Goal: Find specific page/section: Find specific page/section

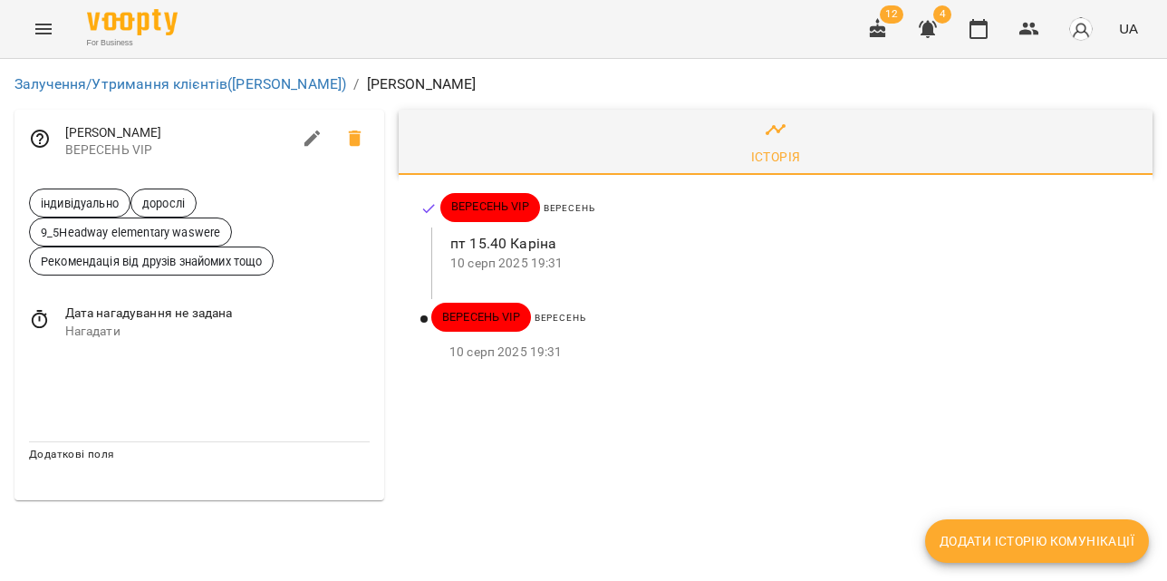
click at [430, 82] on p "[PERSON_NAME]" at bounding box center [422, 84] width 110 height 22
click at [106, 137] on span "[PERSON_NAME]" at bounding box center [178, 133] width 226 height 18
click at [448, 87] on p "[PERSON_NAME]" at bounding box center [422, 84] width 110 height 22
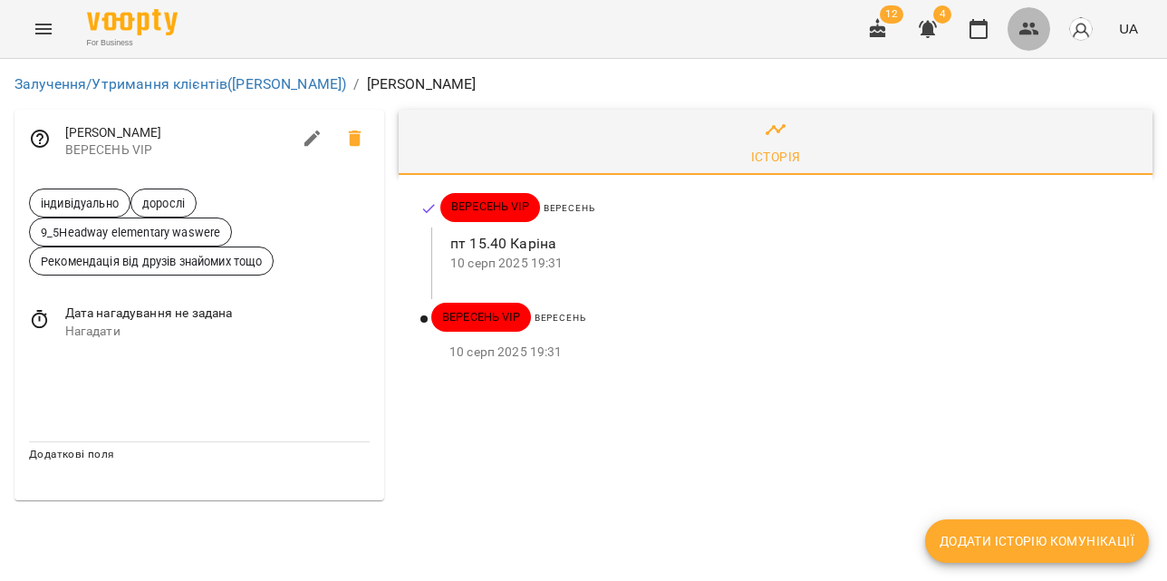
click at [1029, 24] on icon "button" at bounding box center [1029, 29] width 22 height 22
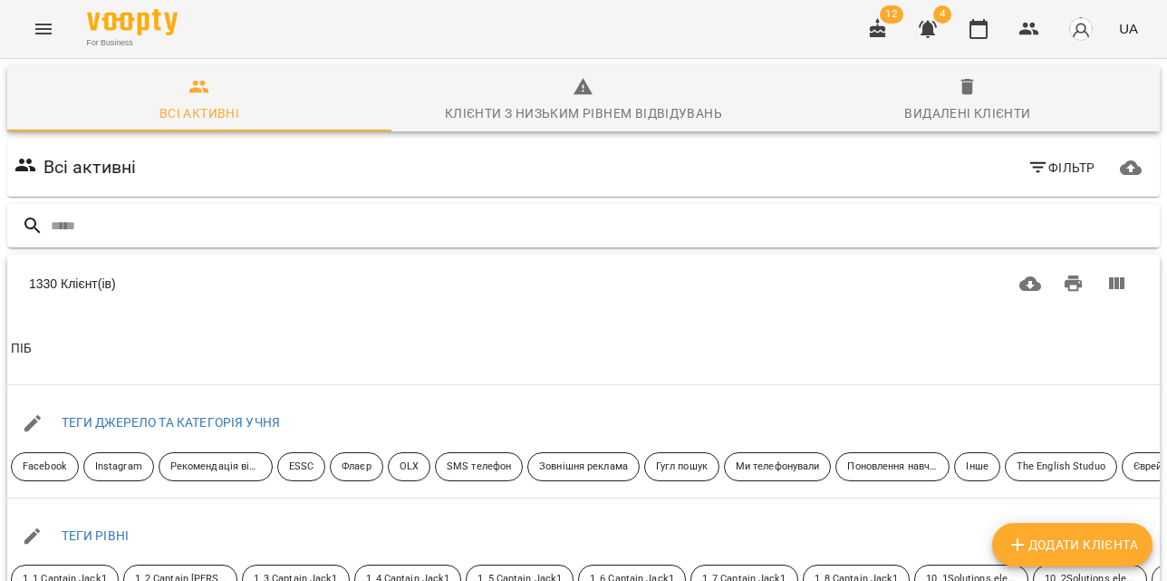
click at [214, 209] on div at bounding box center [583, 226] width 1152 height 44
click at [216, 230] on input "text" at bounding box center [602, 226] width 1102 height 30
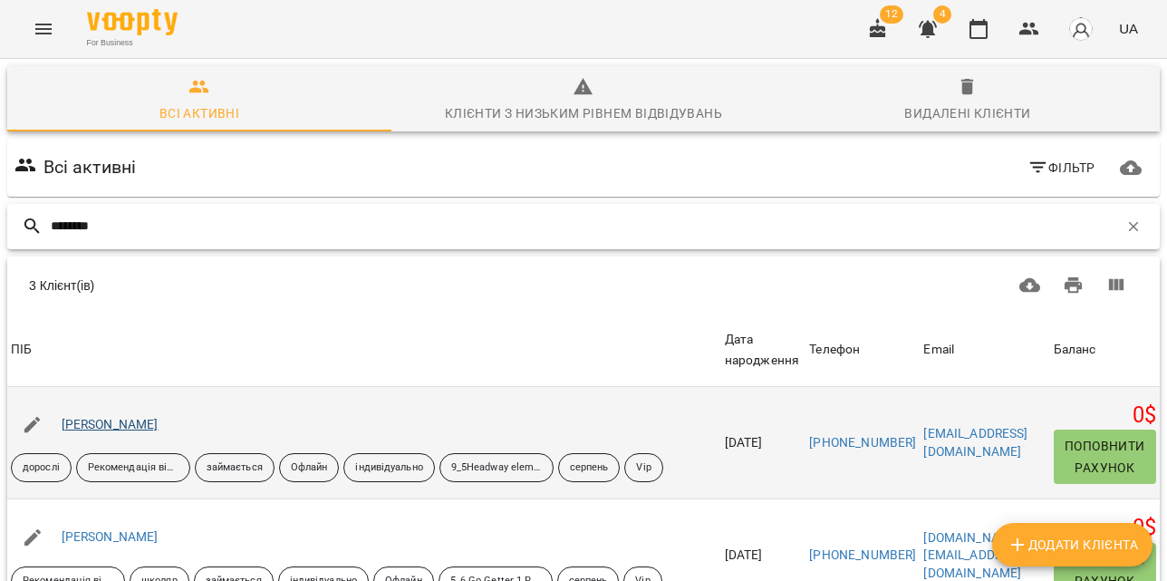
type input "********"
click at [126, 425] on link "Ковбасюк Яна" at bounding box center [110, 424] width 97 height 14
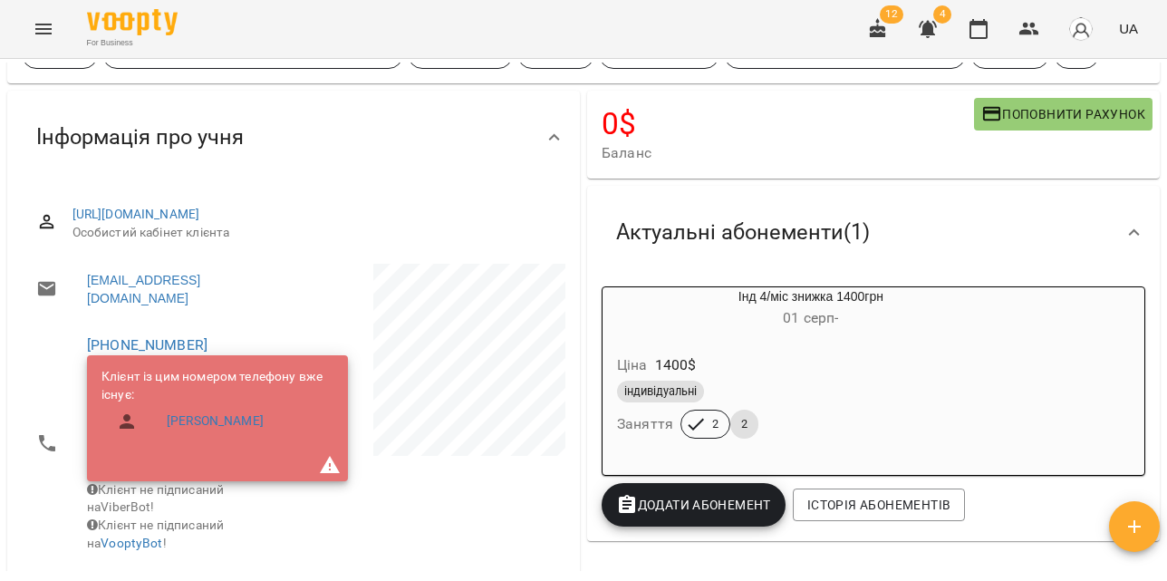
scroll to position [104, 0]
